Goal: Obtain resource: Download file/media

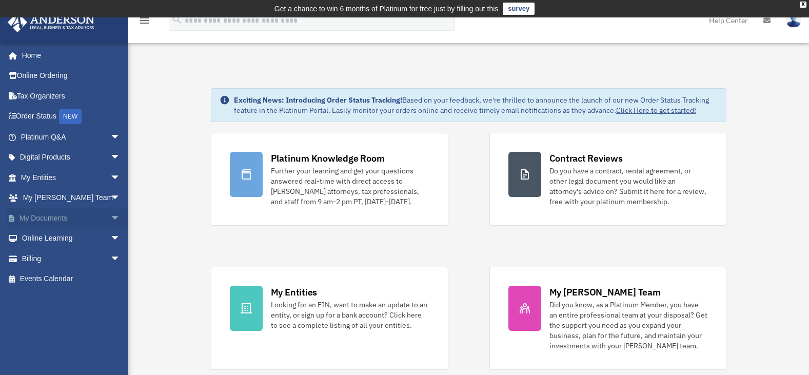
click at [110, 216] on span "arrow_drop_down" at bounding box center [120, 218] width 21 height 21
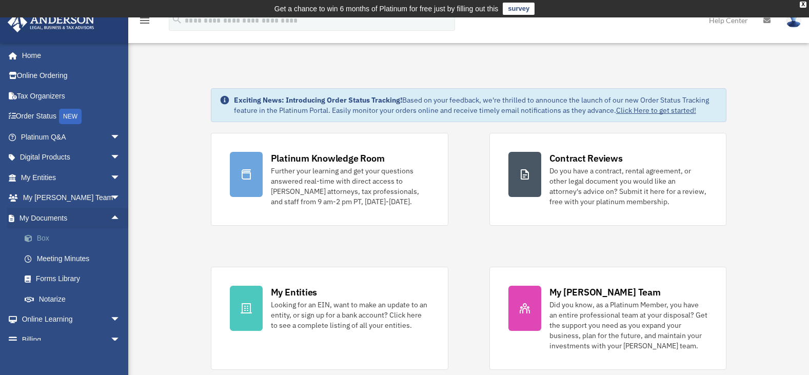
click at [42, 235] on link "Box" at bounding box center [75, 238] width 122 height 21
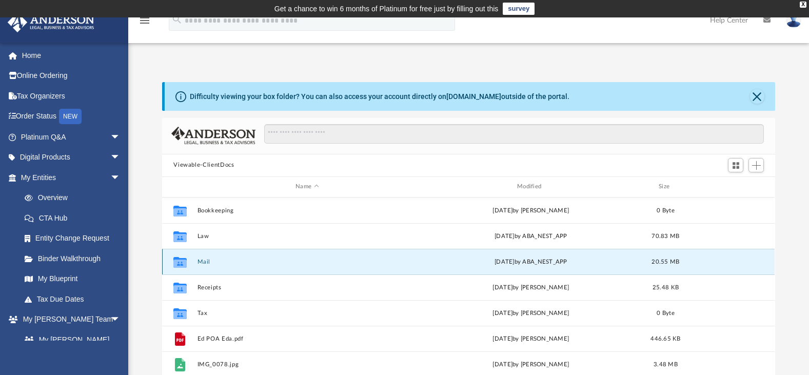
click at [200, 261] on button "Mail" at bounding box center [306, 261] width 219 height 7
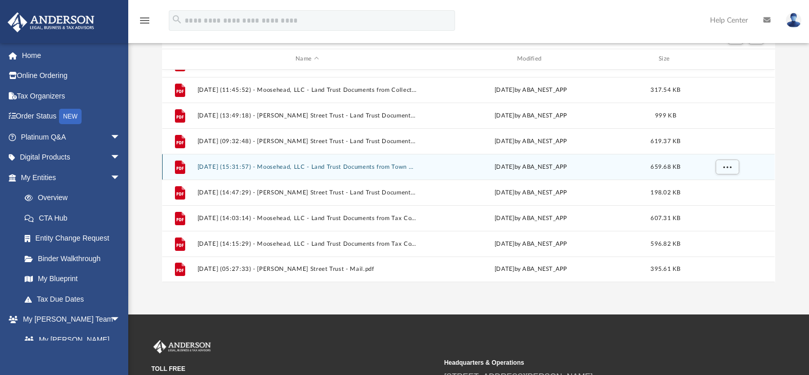
scroll to position [251, 0]
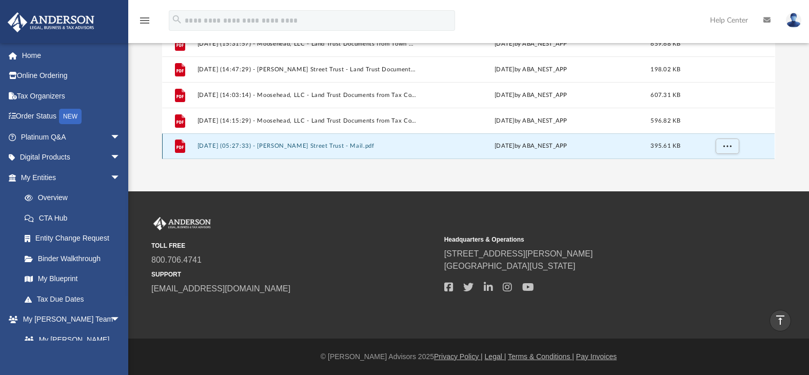
click at [294, 144] on button "[DATE] (05:27:33) - [PERSON_NAME] Street Trust - Mail.pdf" at bounding box center [306, 146] width 219 height 7
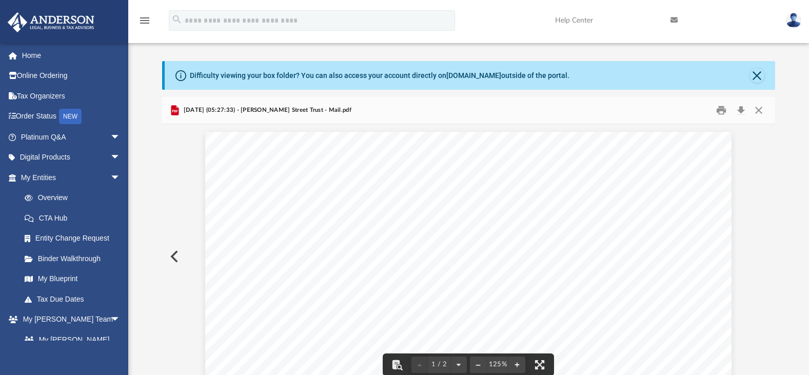
scroll to position [0, 0]
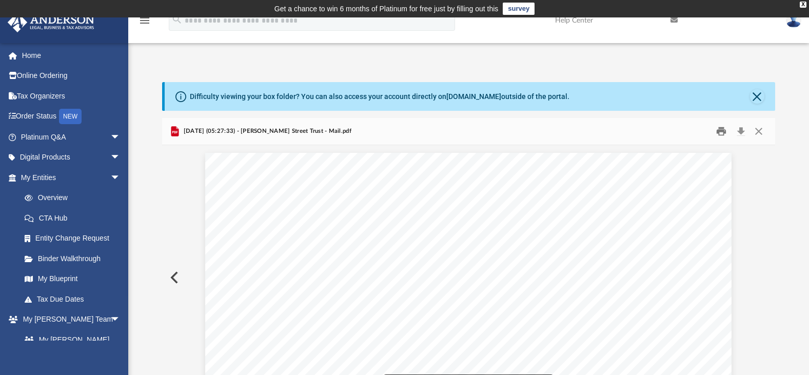
click at [720, 129] on button "Print" at bounding box center [721, 131] width 21 height 16
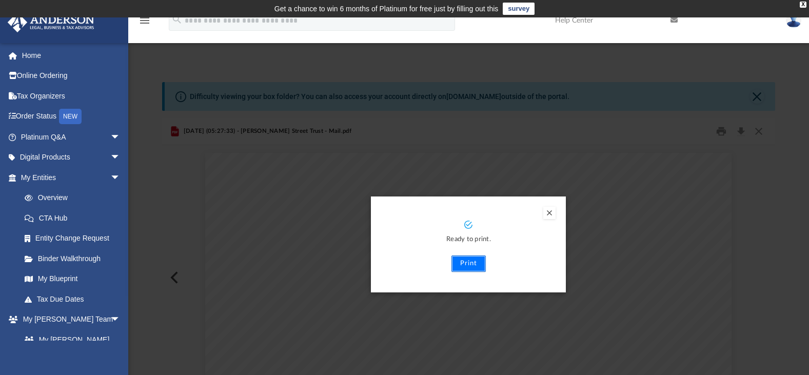
click at [462, 258] on button "Print" at bounding box center [468, 263] width 34 height 16
